Goal: Transaction & Acquisition: Download file/media

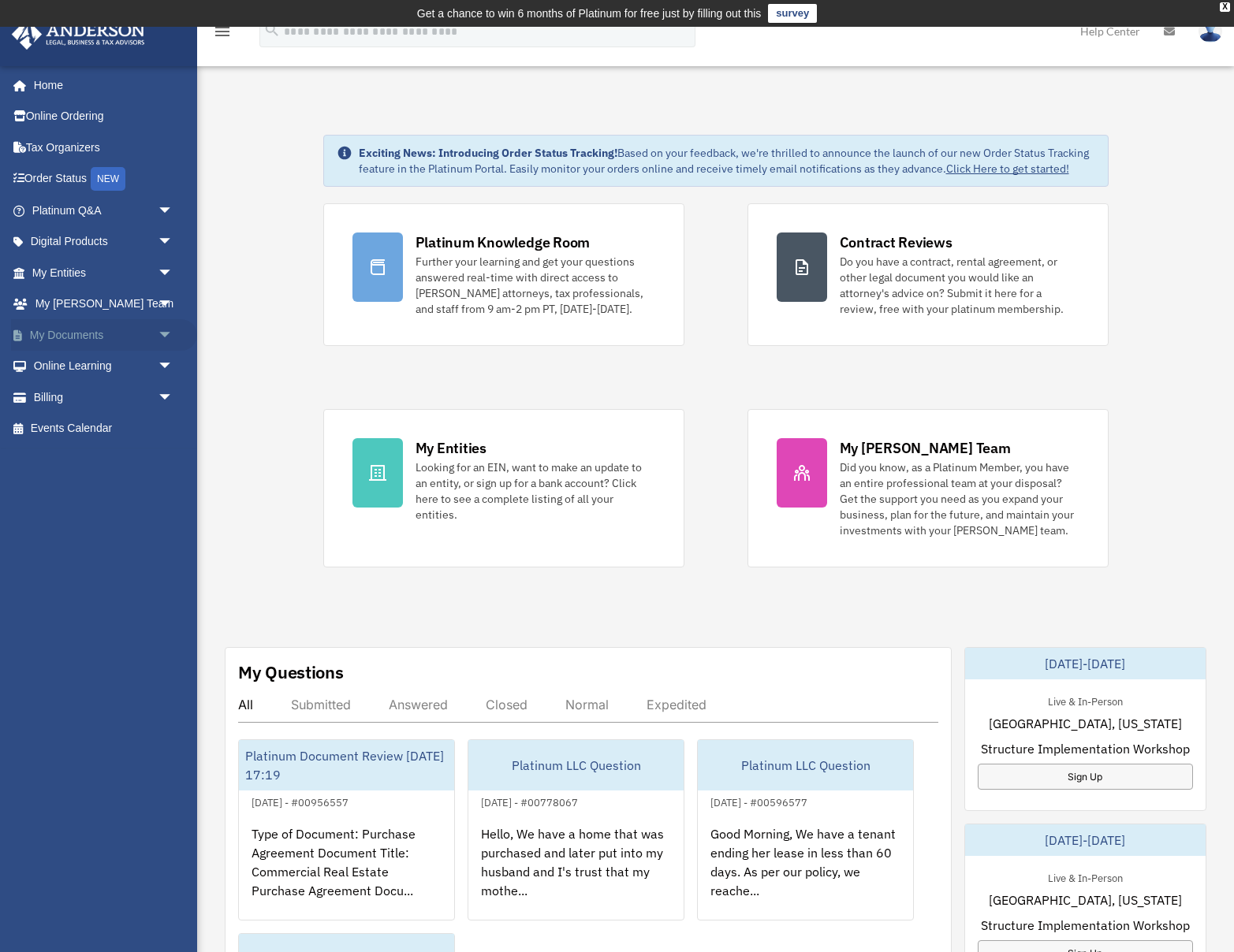
click at [99, 335] on link "My Documents arrow_drop_down" at bounding box center [105, 334] width 187 height 31
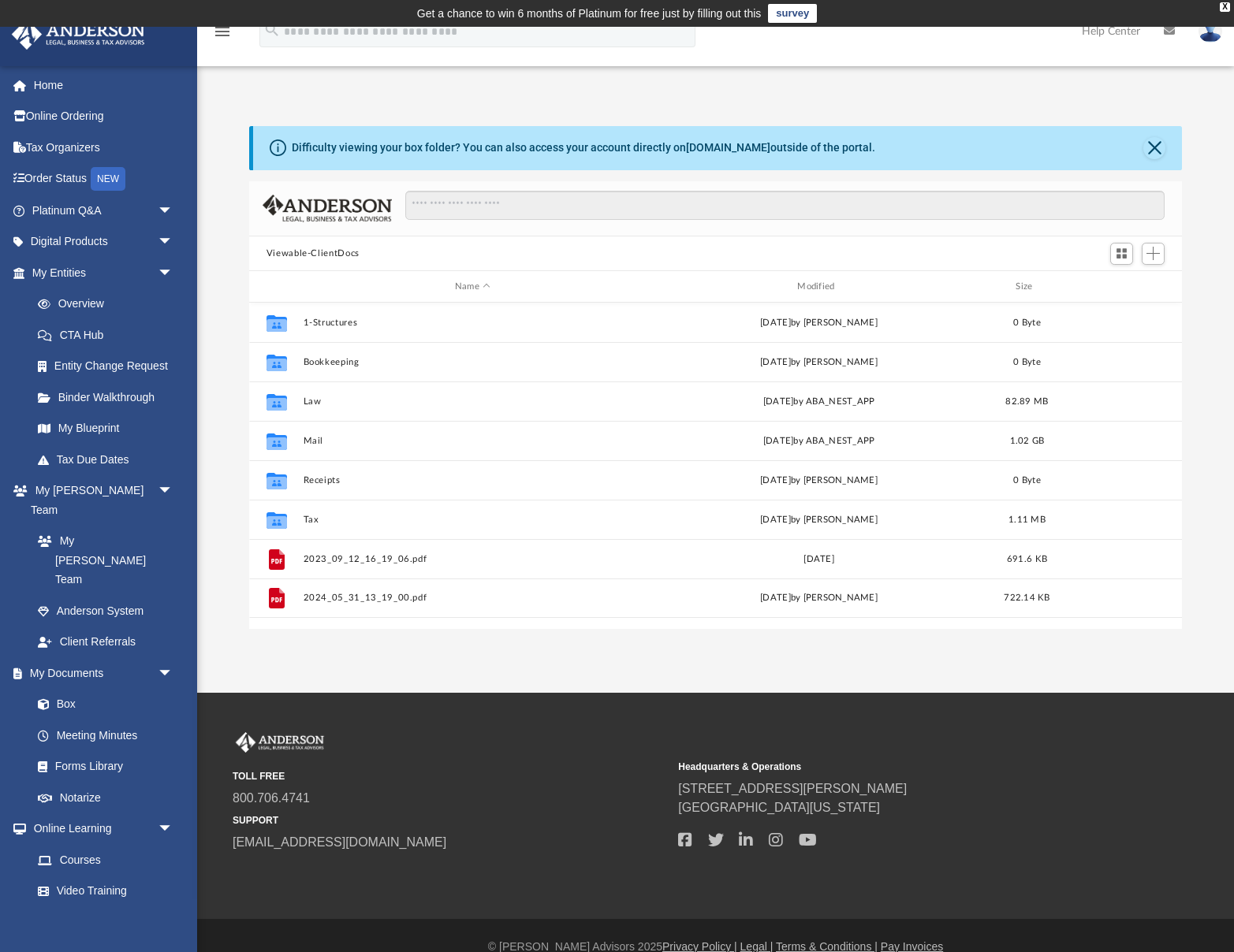
scroll to position [358, 934]
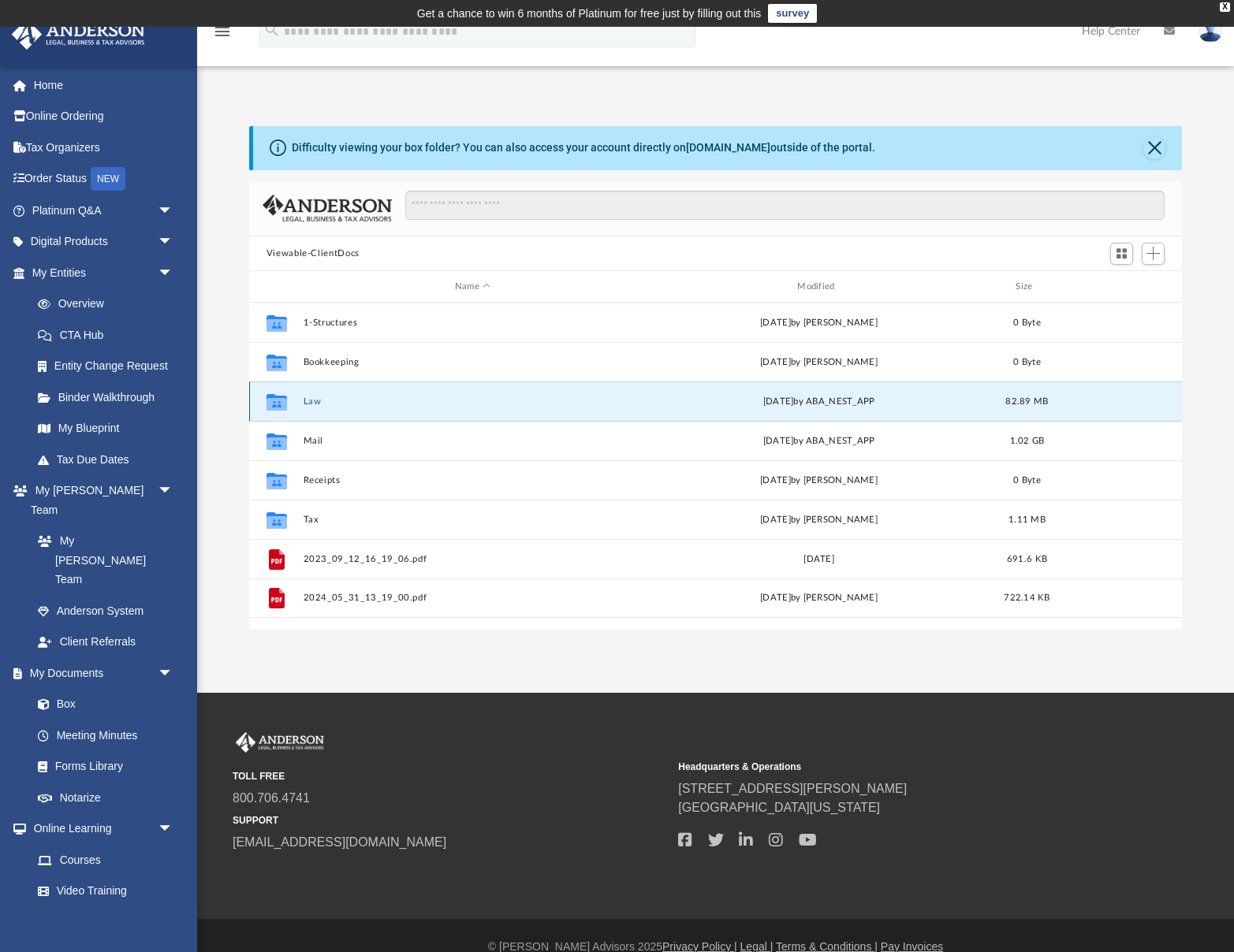
click at [316, 402] on button "Law" at bounding box center [473, 401] width 339 height 10
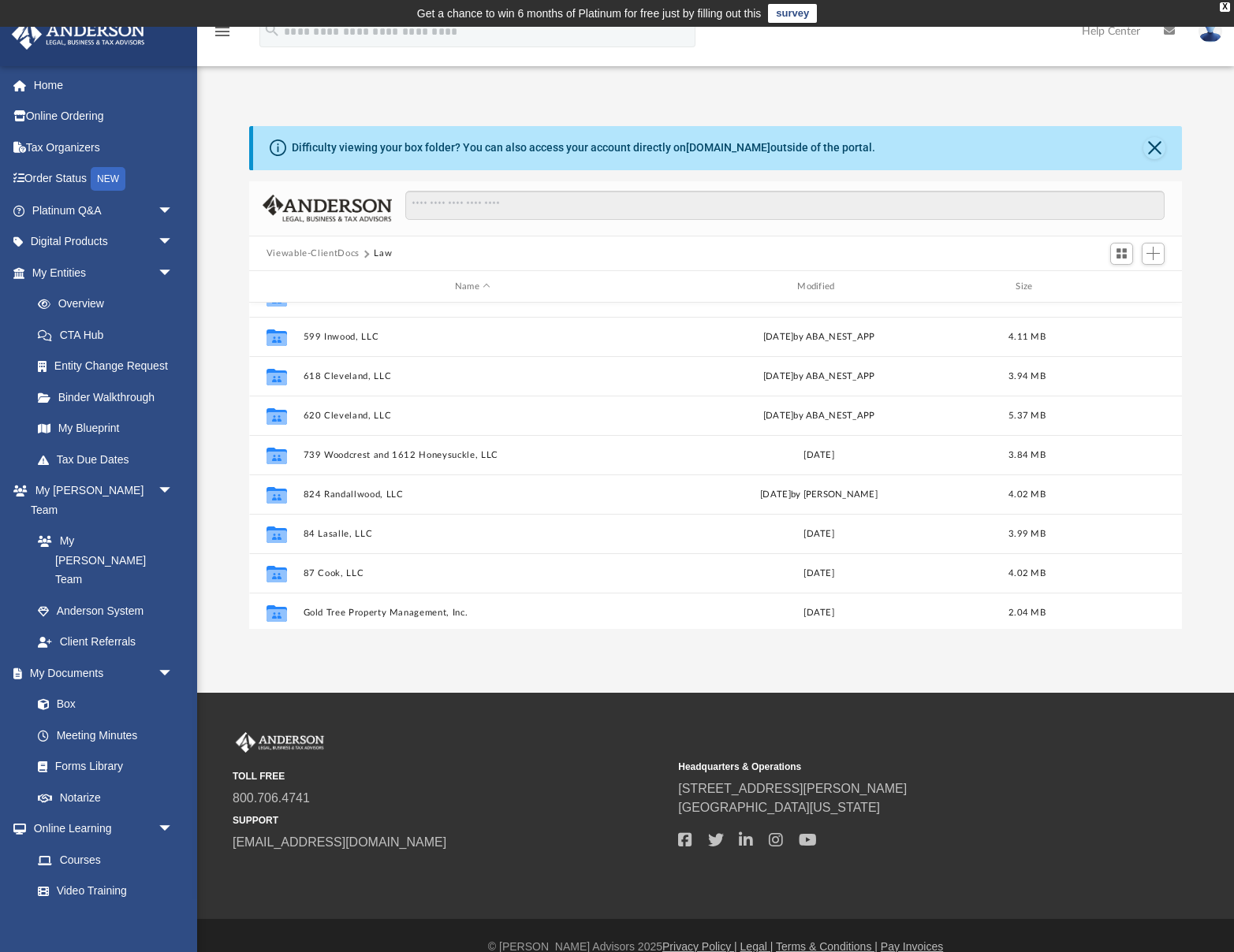
scroll to position [461, 0]
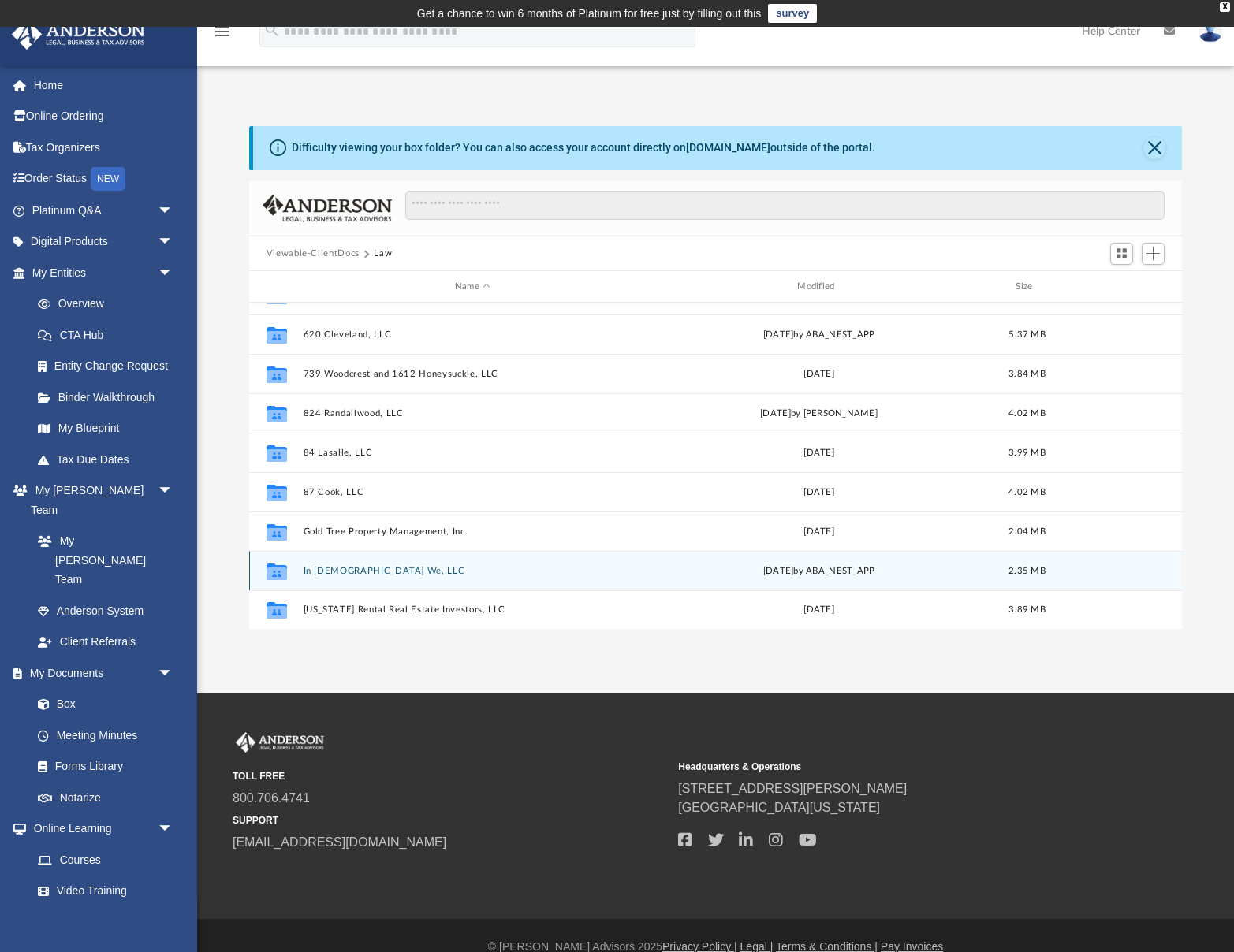
click at [353, 570] on button "In [DEMOGRAPHIC_DATA] We, LLC" at bounding box center [473, 571] width 339 height 10
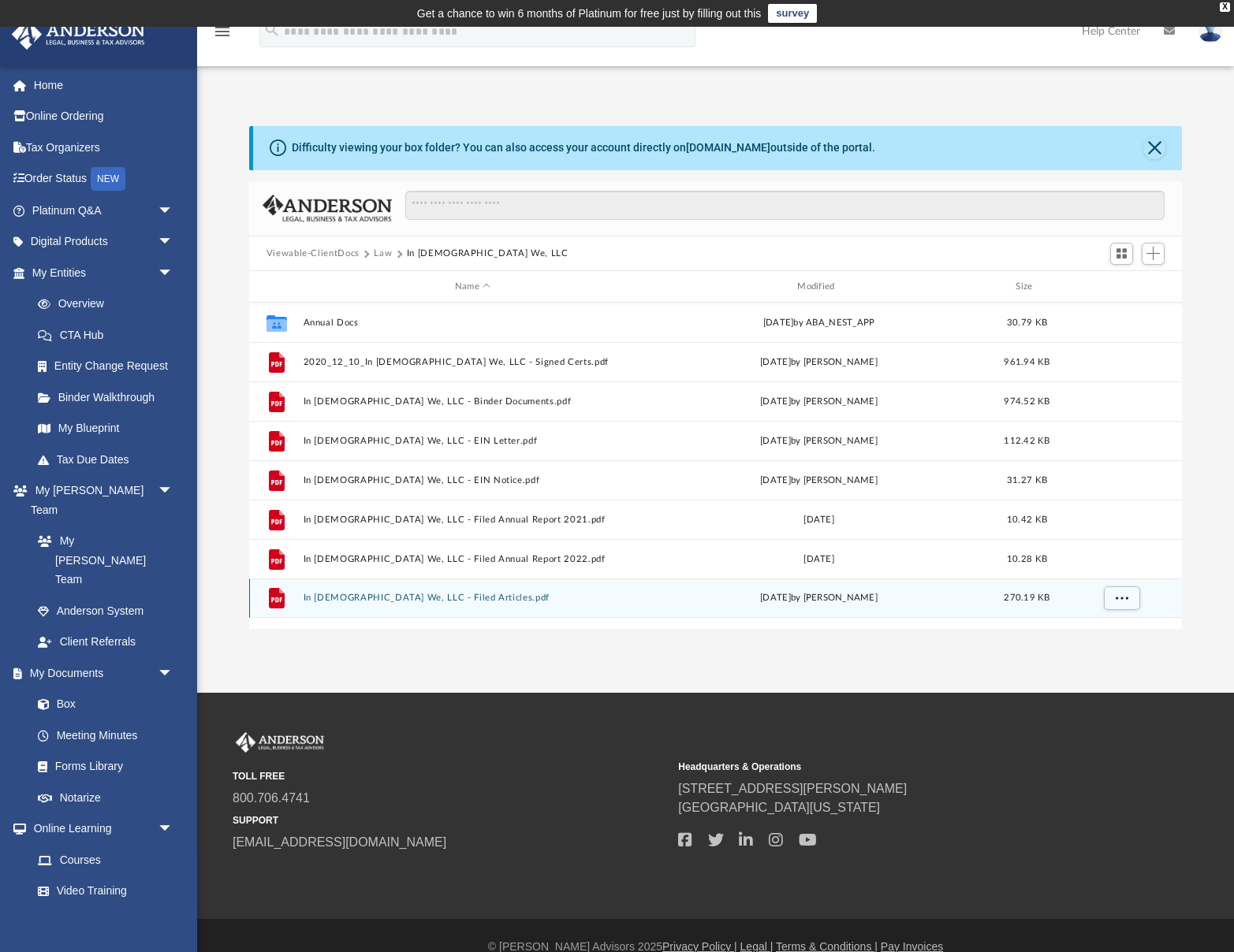
scroll to position [0, 0]
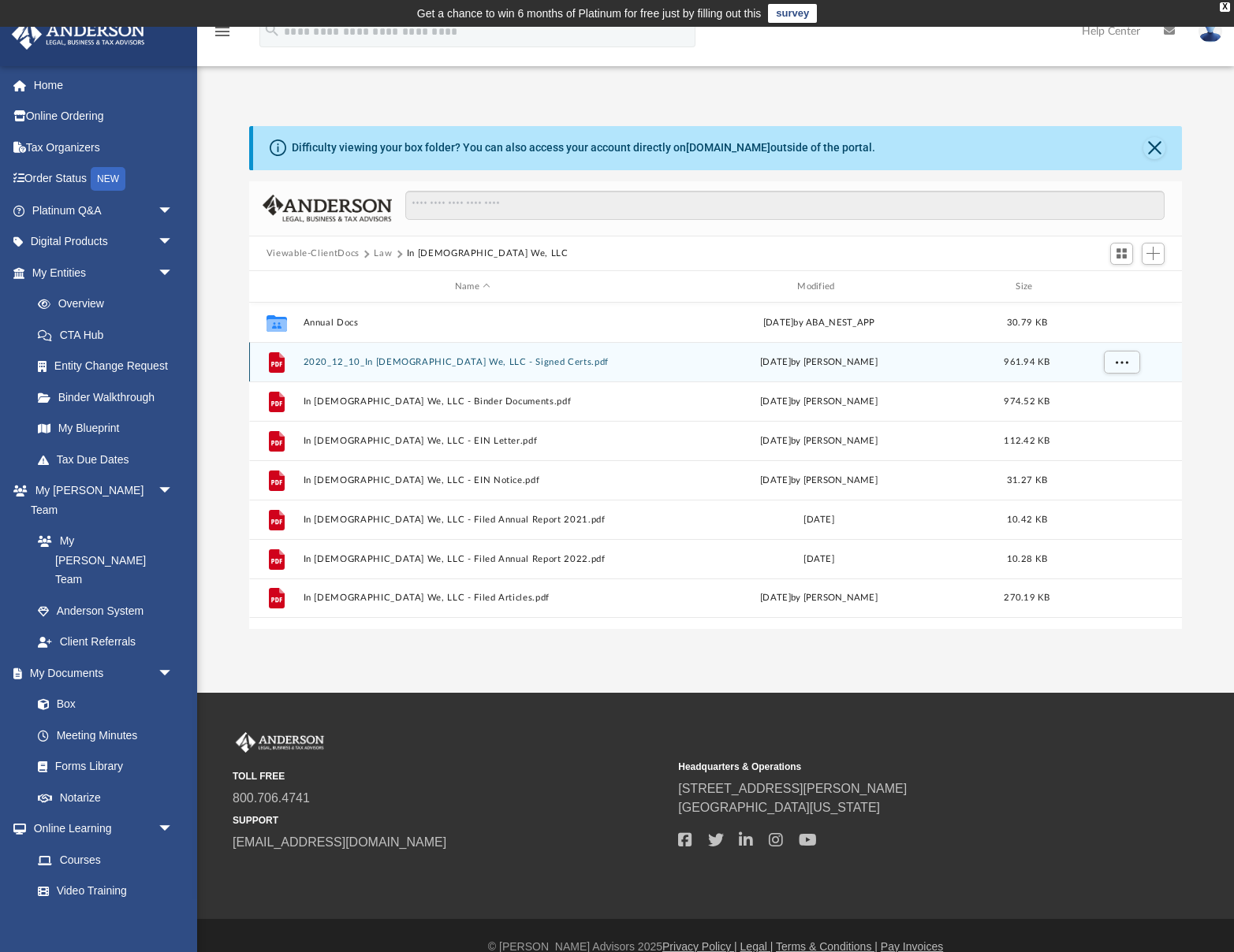
click at [454, 366] on button "2020_12_10_In [DEMOGRAPHIC_DATA] We, LLC - Signed Certs.pdf" at bounding box center [473, 362] width 339 height 10
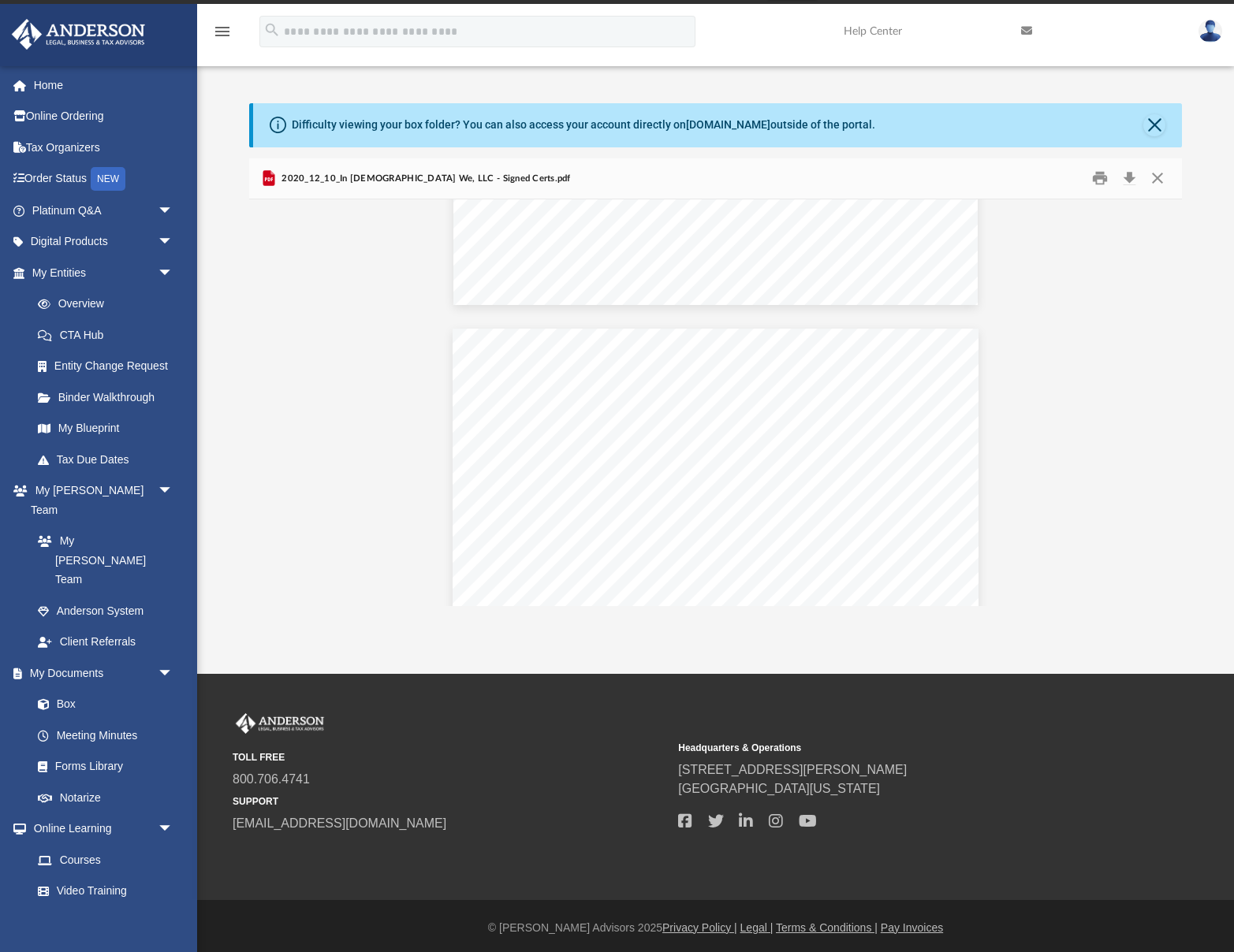
scroll to position [357, 0]
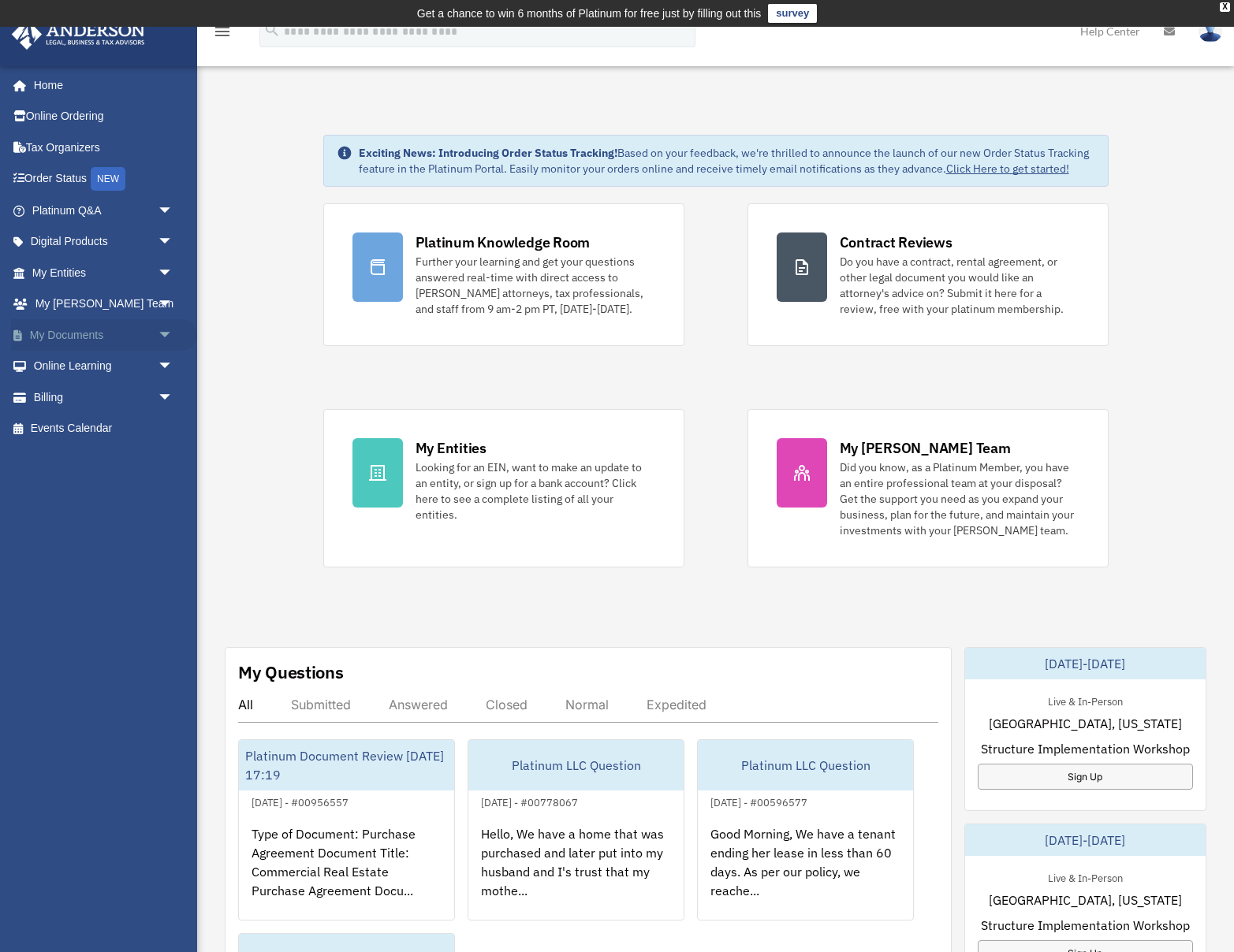
click at [127, 337] on link "My Documents arrow_drop_down" at bounding box center [105, 334] width 187 height 31
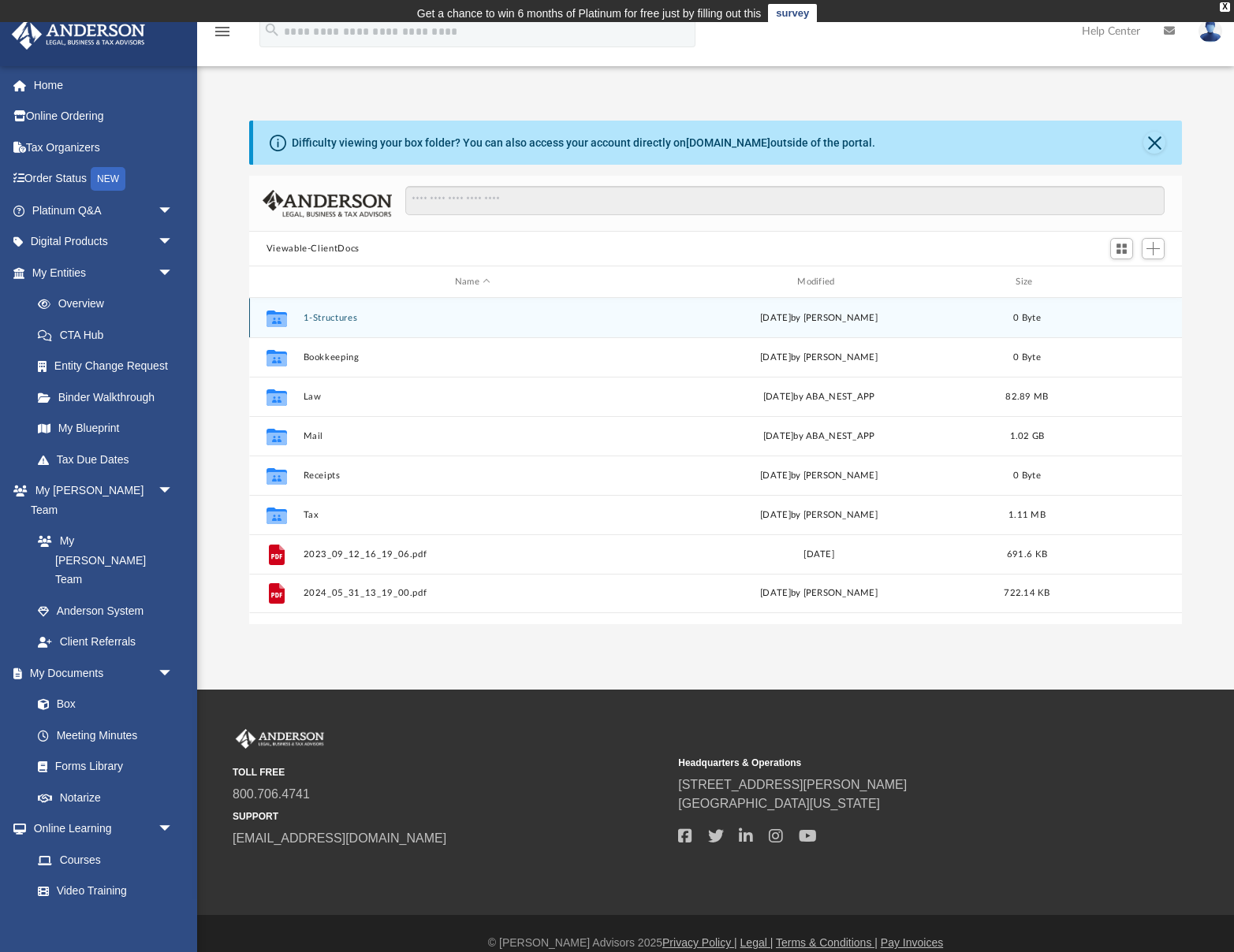
scroll to position [358, 934]
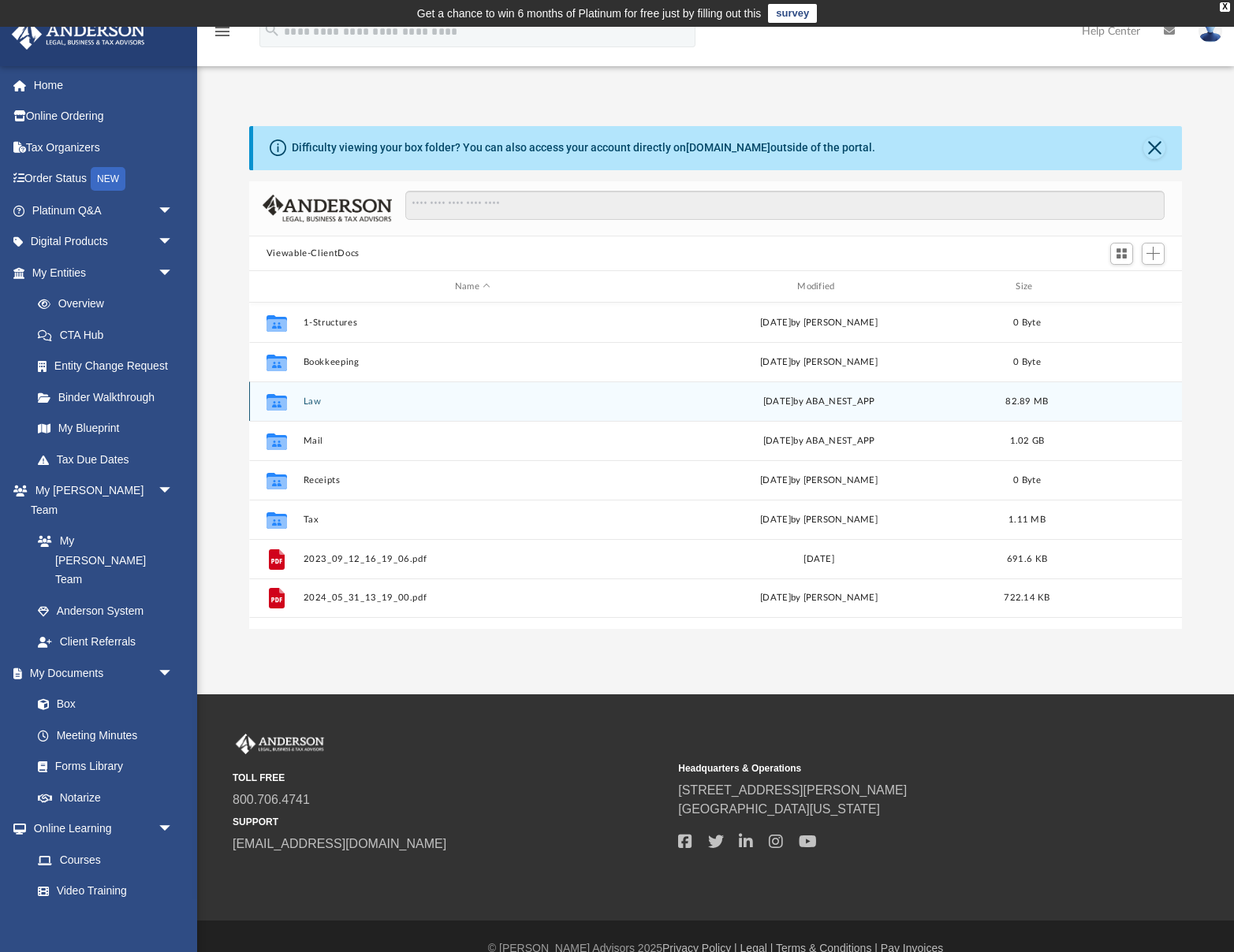
click at [308, 400] on button "Law" at bounding box center [473, 401] width 339 height 10
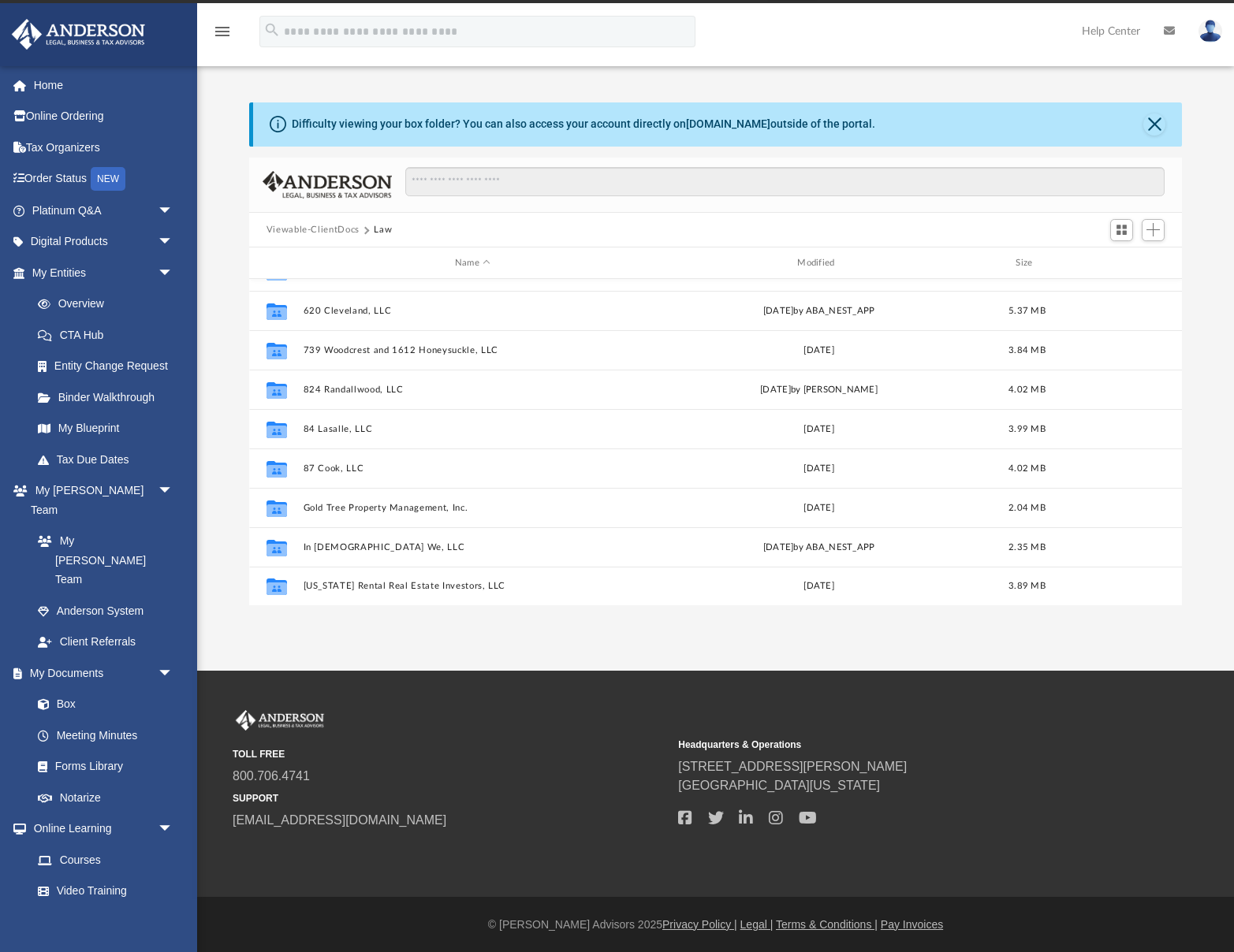
scroll to position [26, 0]
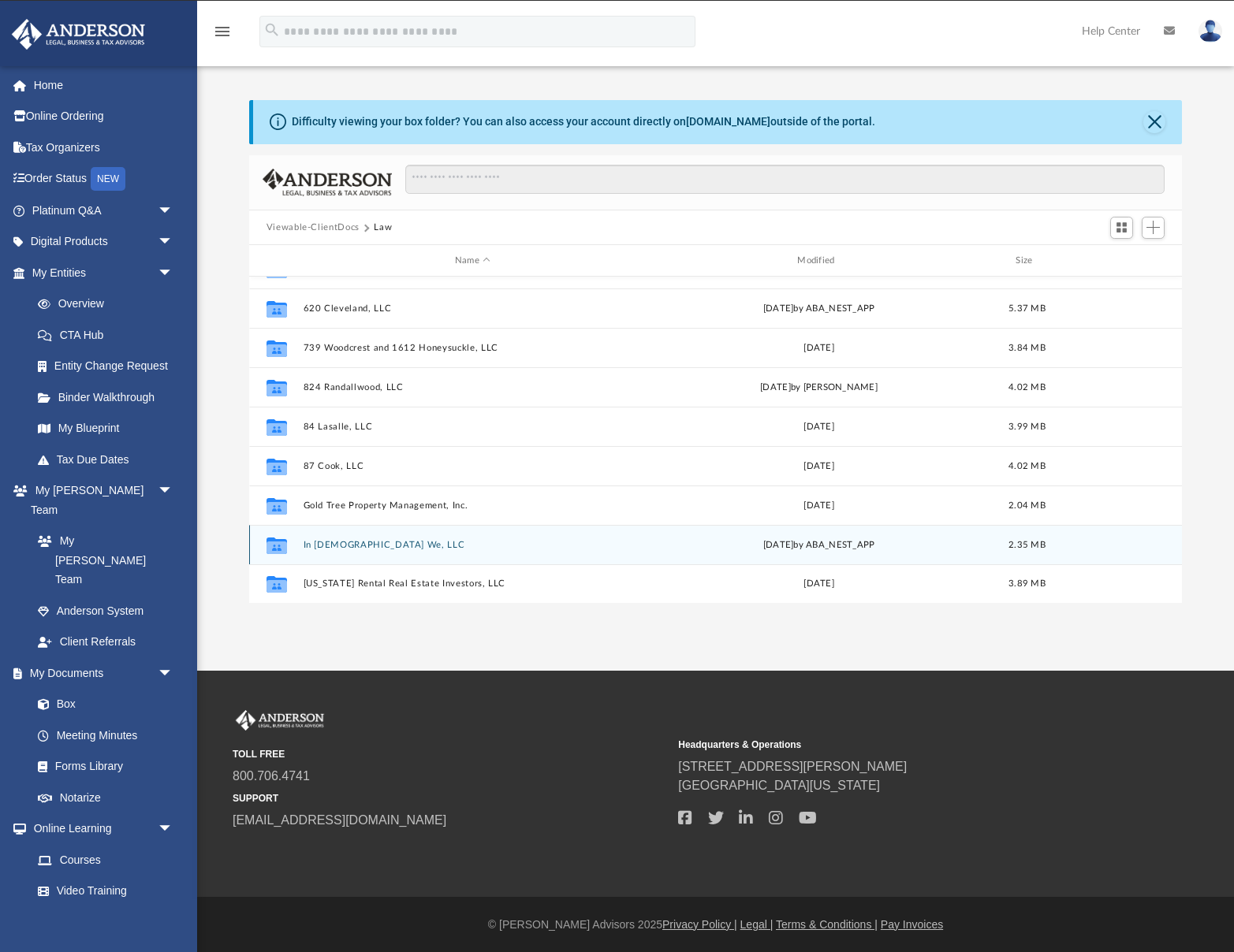
click at [362, 546] on button "In [DEMOGRAPHIC_DATA] We, LLC" at bounding box center [473, 545] width 339 height 10
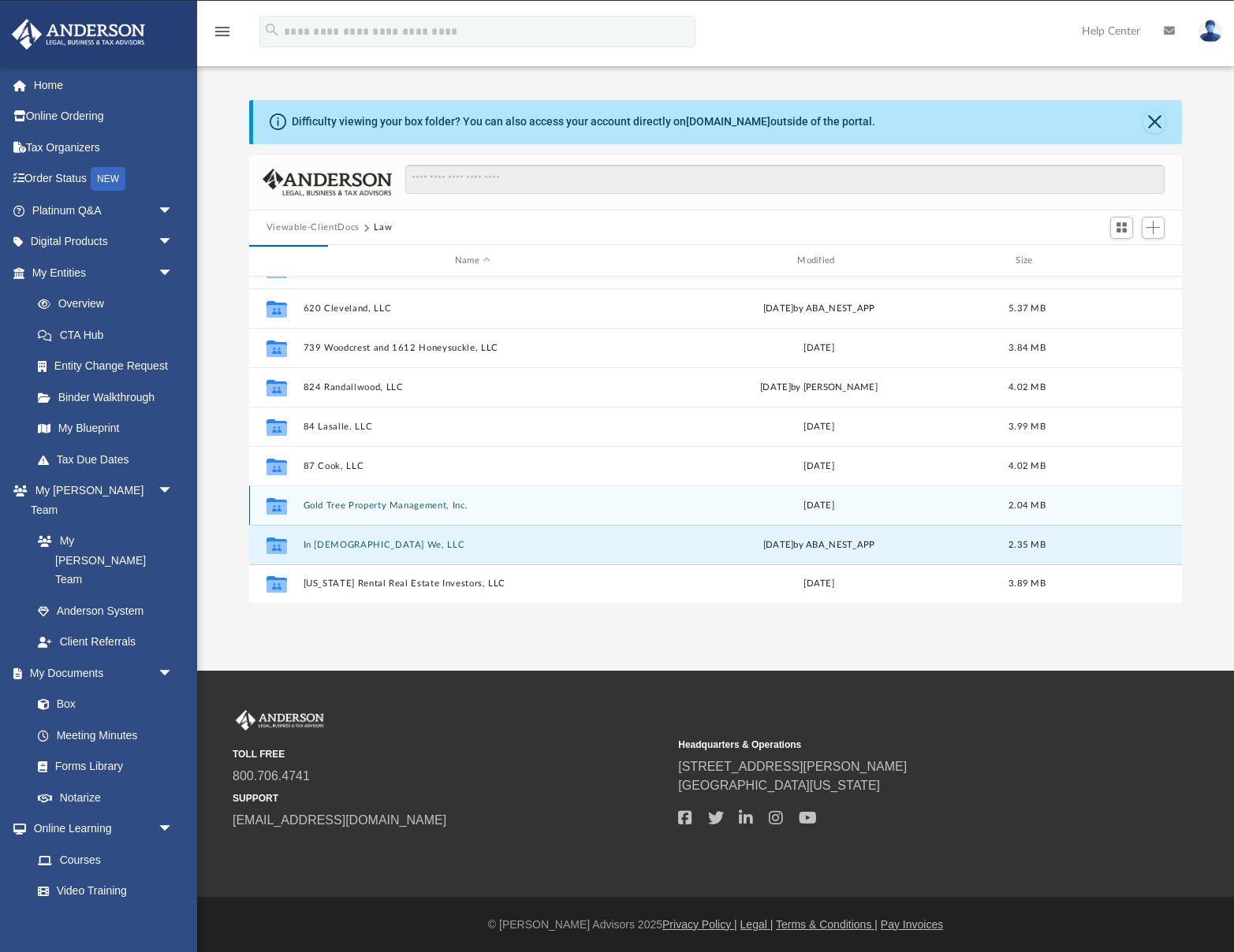
scroll to position [0, 0]
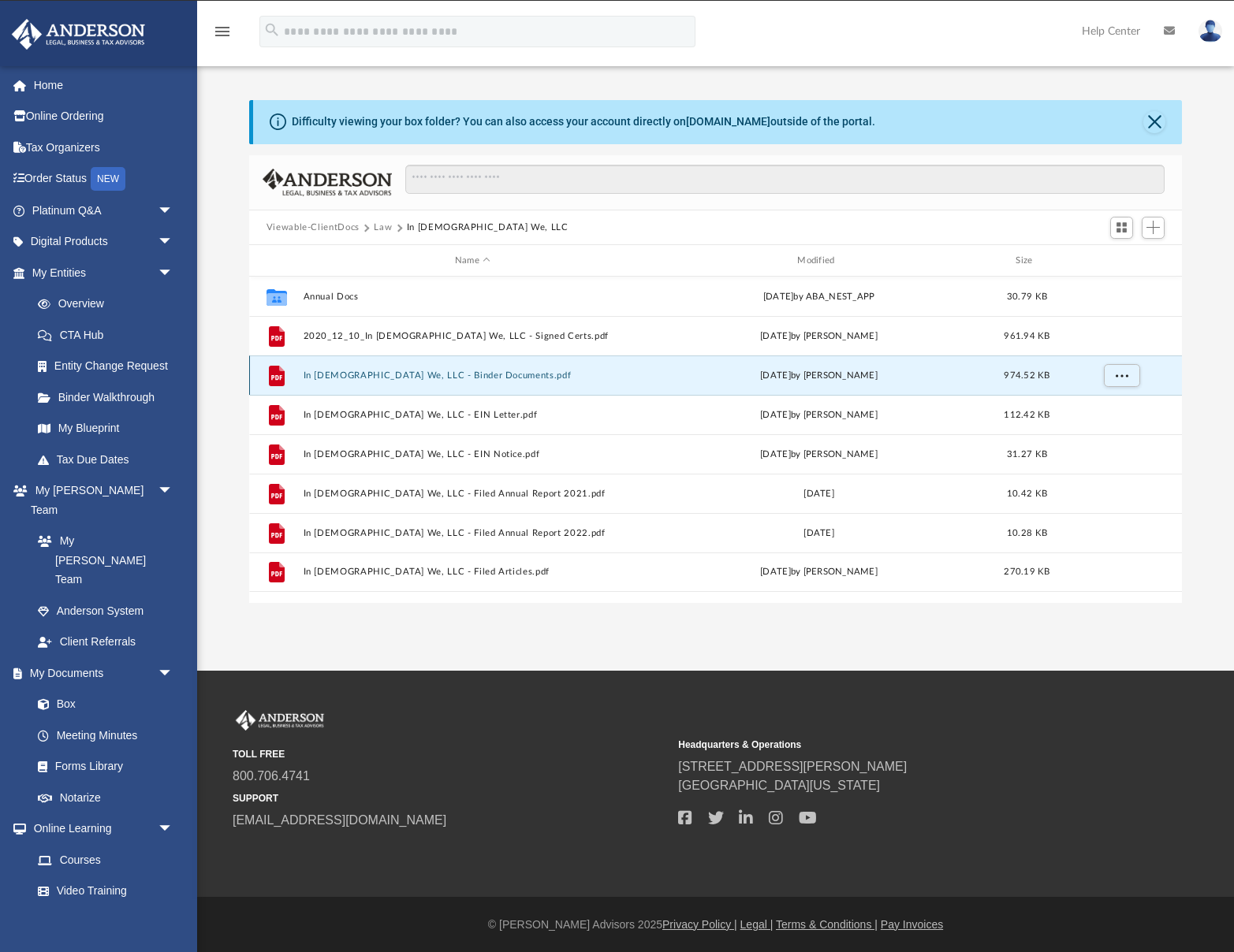
click at [446, 374] on button "In [DEMOGRAPHIC_DATA] We, LLC - Binder Documents.pdf" at bounding box center [473, 376] width 339 height 10
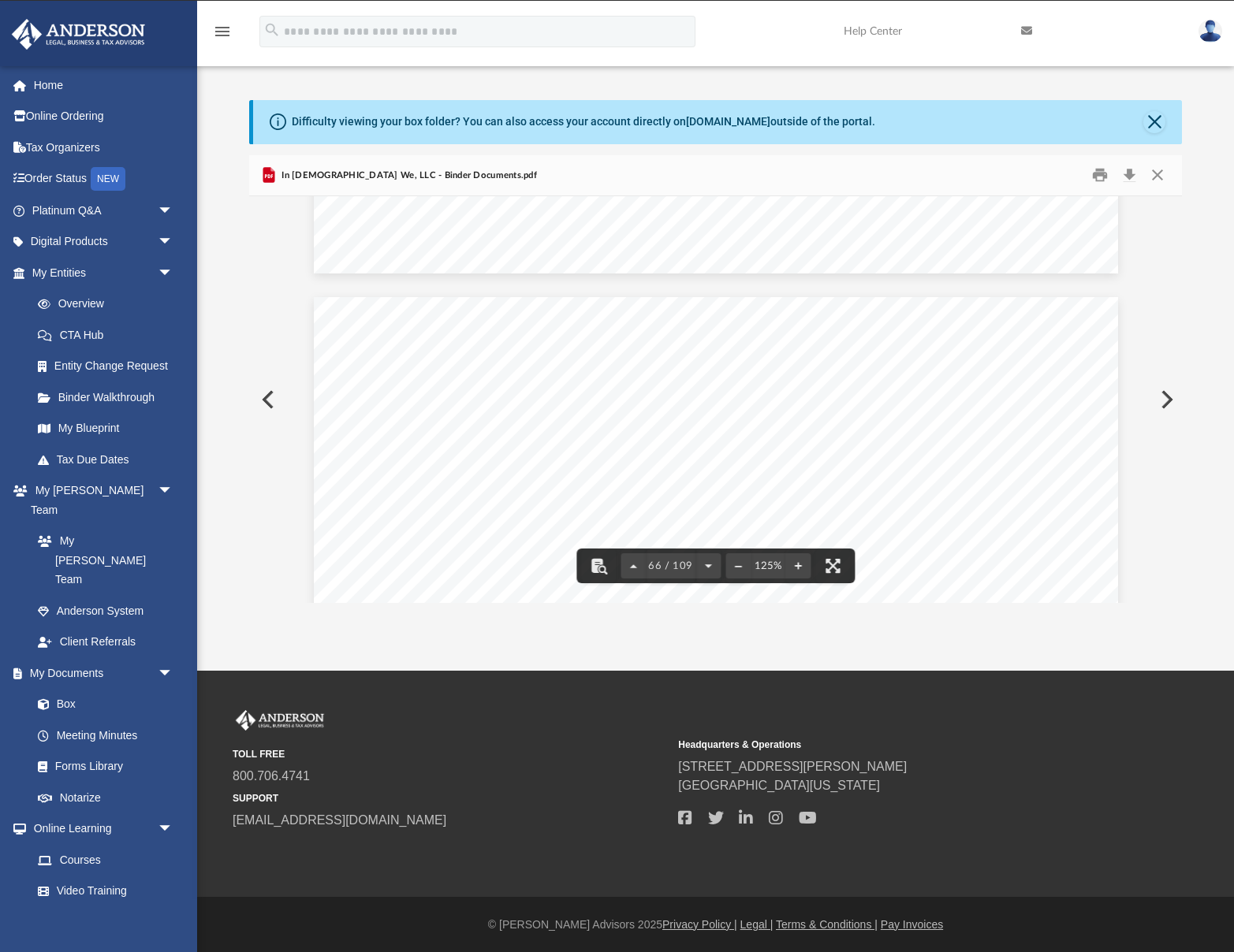
scroll to position [69071, 0]
click at [1131, 178] on button "Download" at bounding box center [1129, 175] width 28 height 24
